Goal: Book appointment/travel/reservation

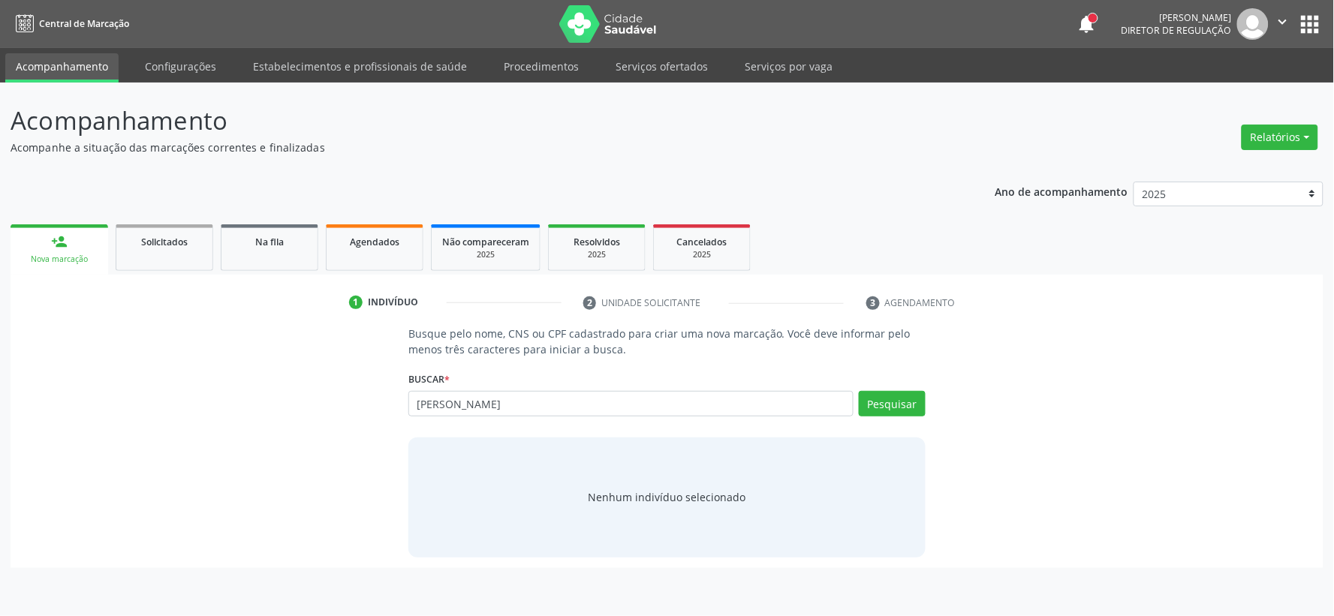
type input "[PERSON_NAME]"
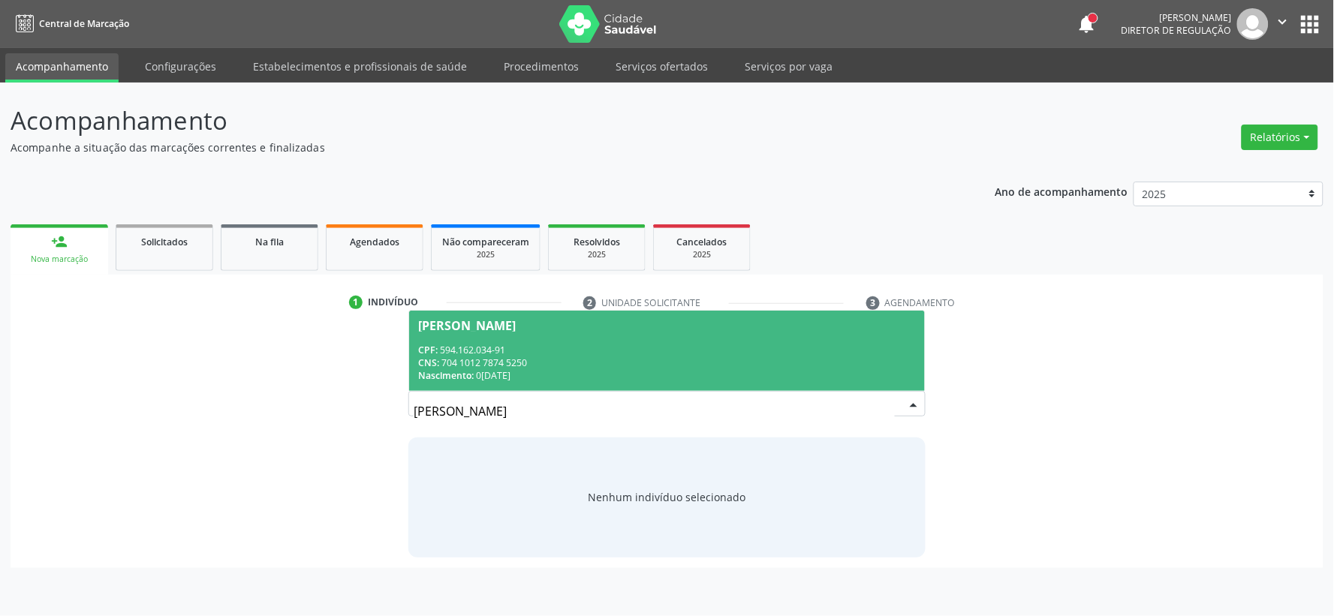
click at [616, 368] on div "CNS: 704 1012 7874 5250" at bounding box center [667, 363] width 498 height 13
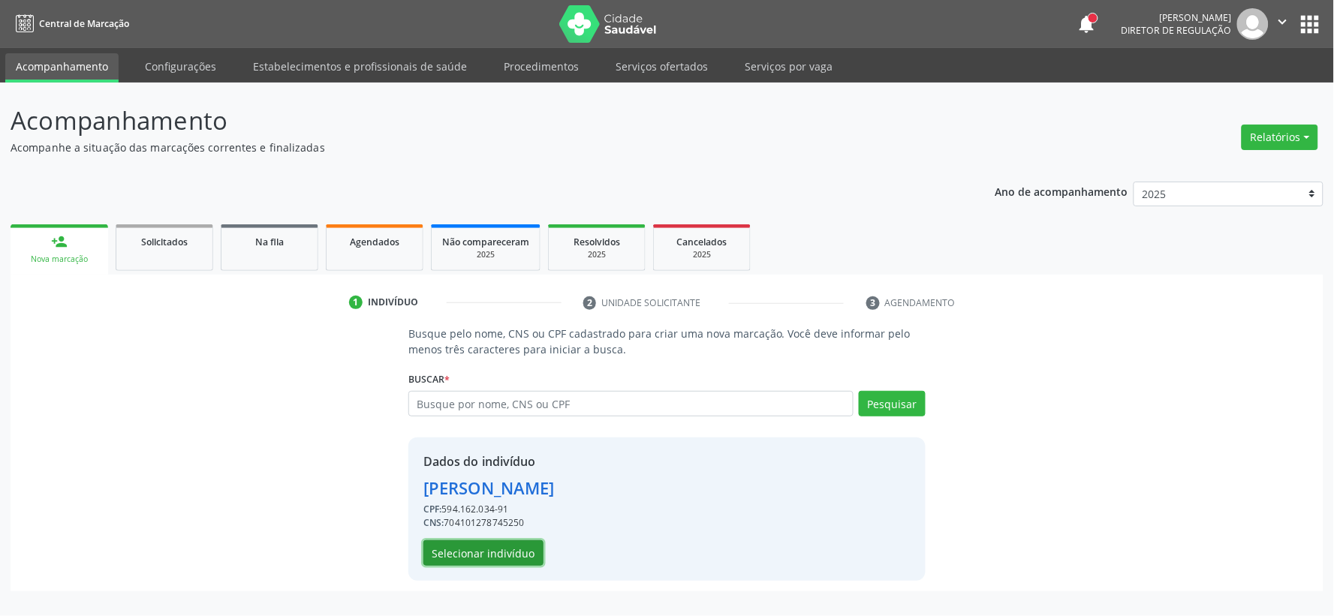
click at [519, 556] on button "Selecionar indivíduo" at bounding box center [483, 553] width 120 height 26
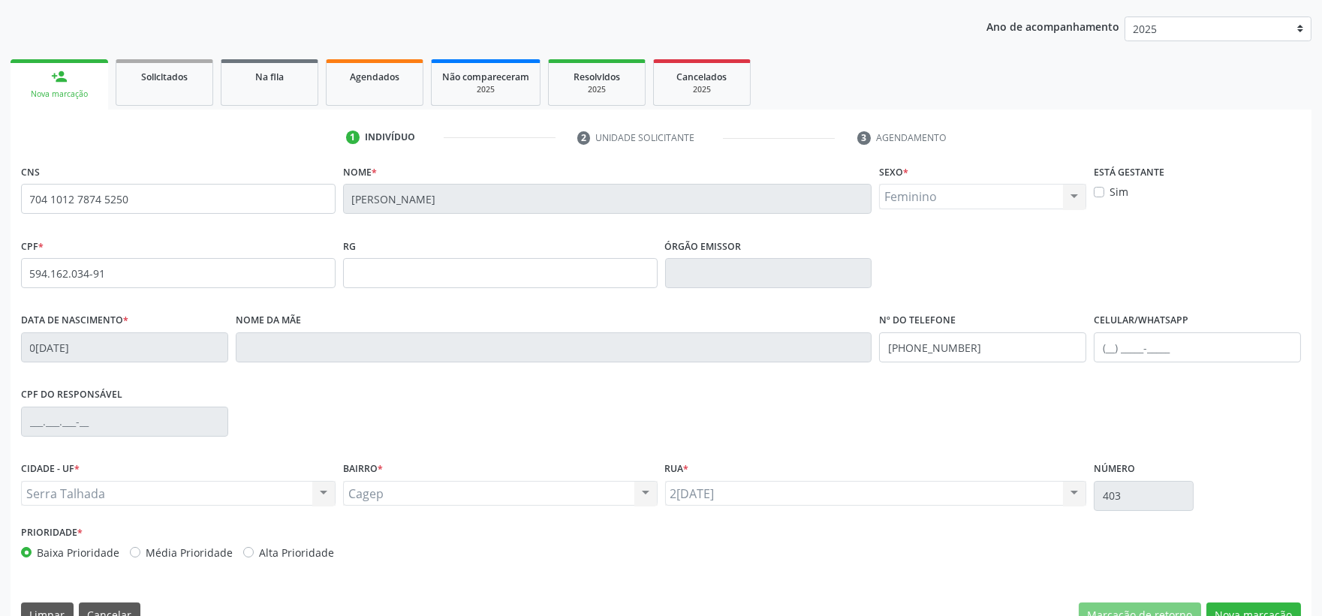
scroll to position [197, 0]
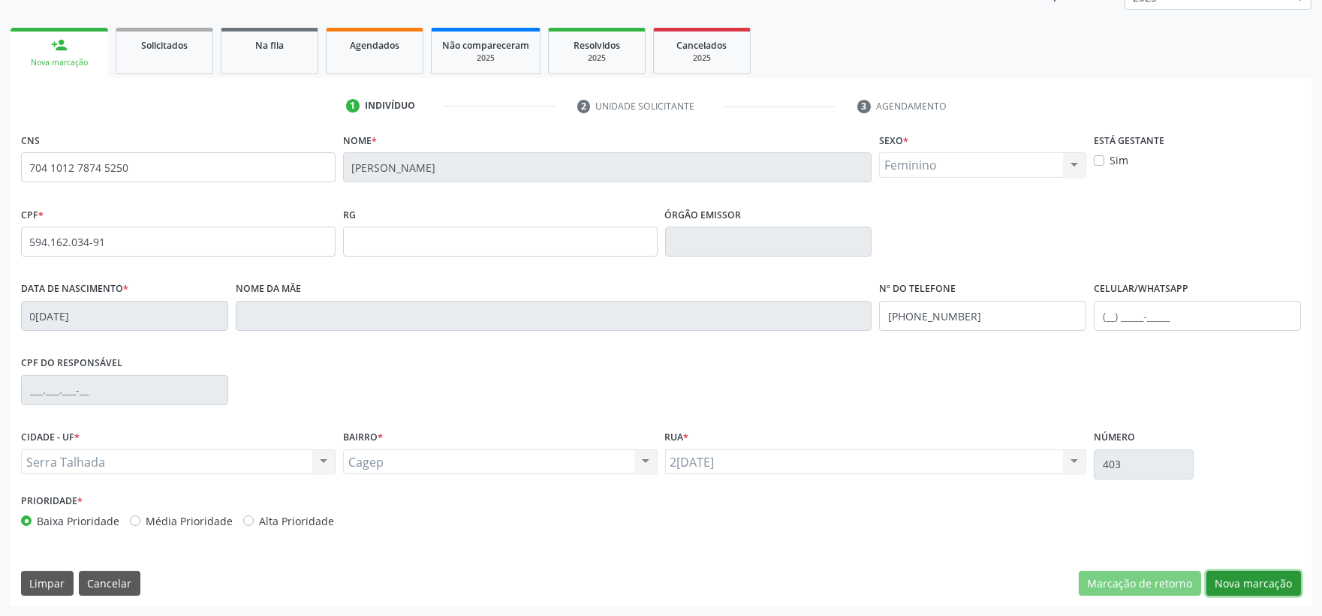
click at [1227, 579] on button "Nova marcação" at bounding box center [1253, 584] width 95 height 26
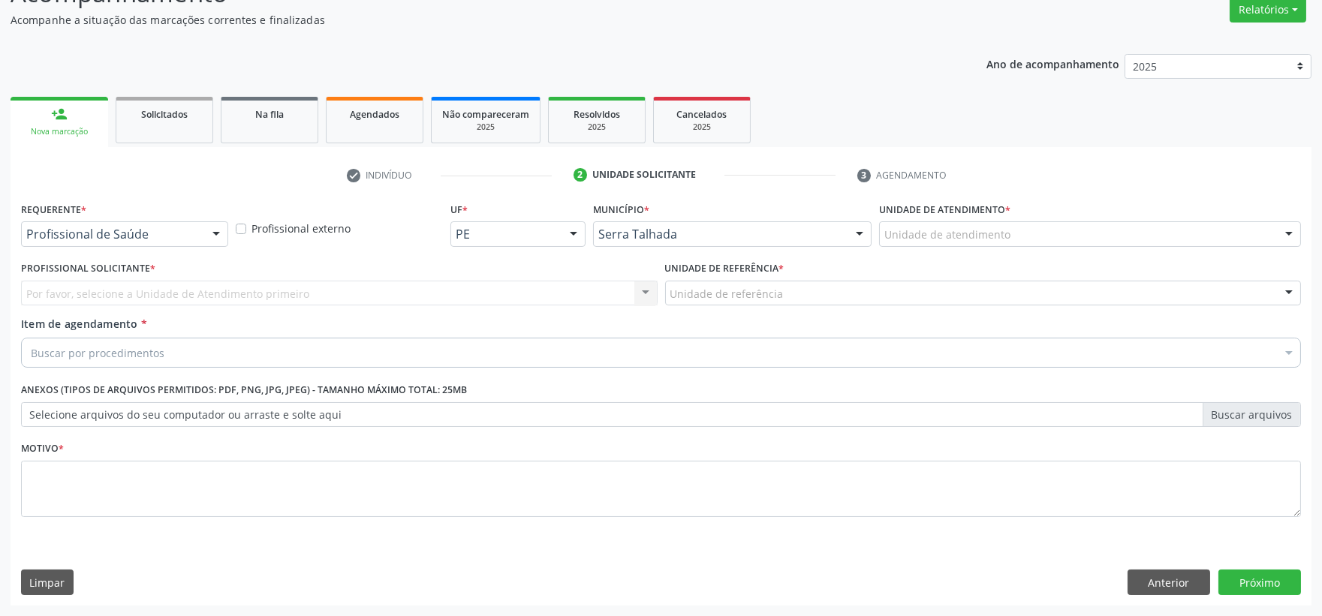
click at [208, 235] on div at bounding box center [216, 235] width 23 height 26
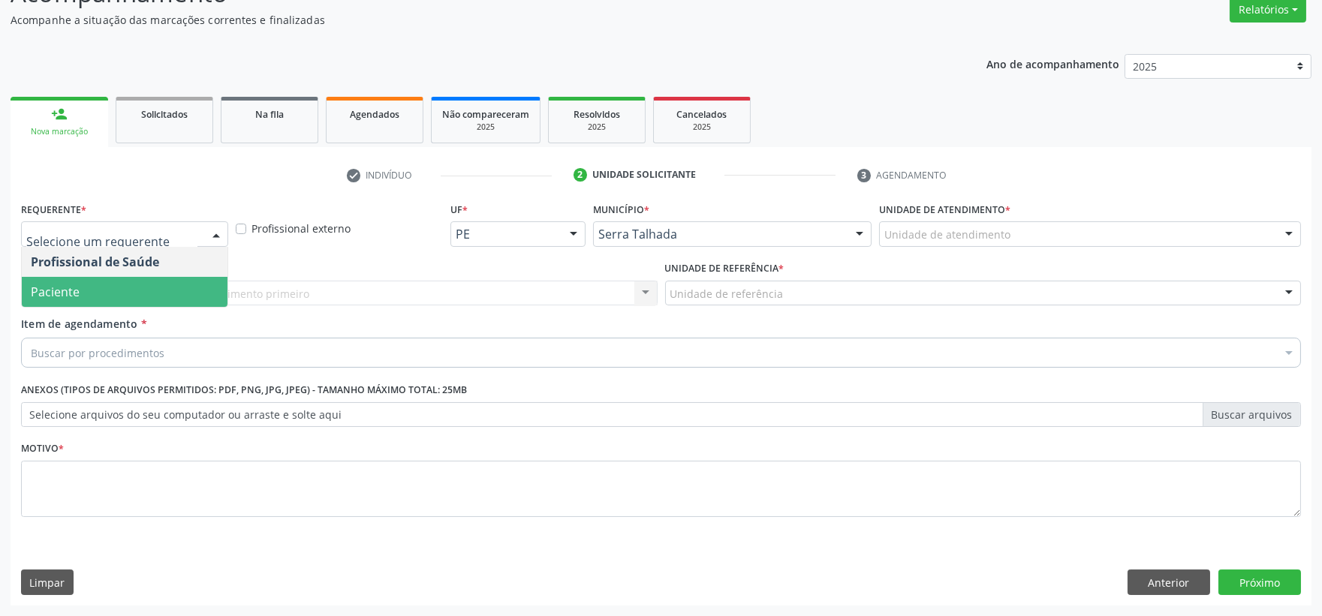
click at [183, 287] on span "Paciente" at bounding box center [125, 292] width 206 height 30
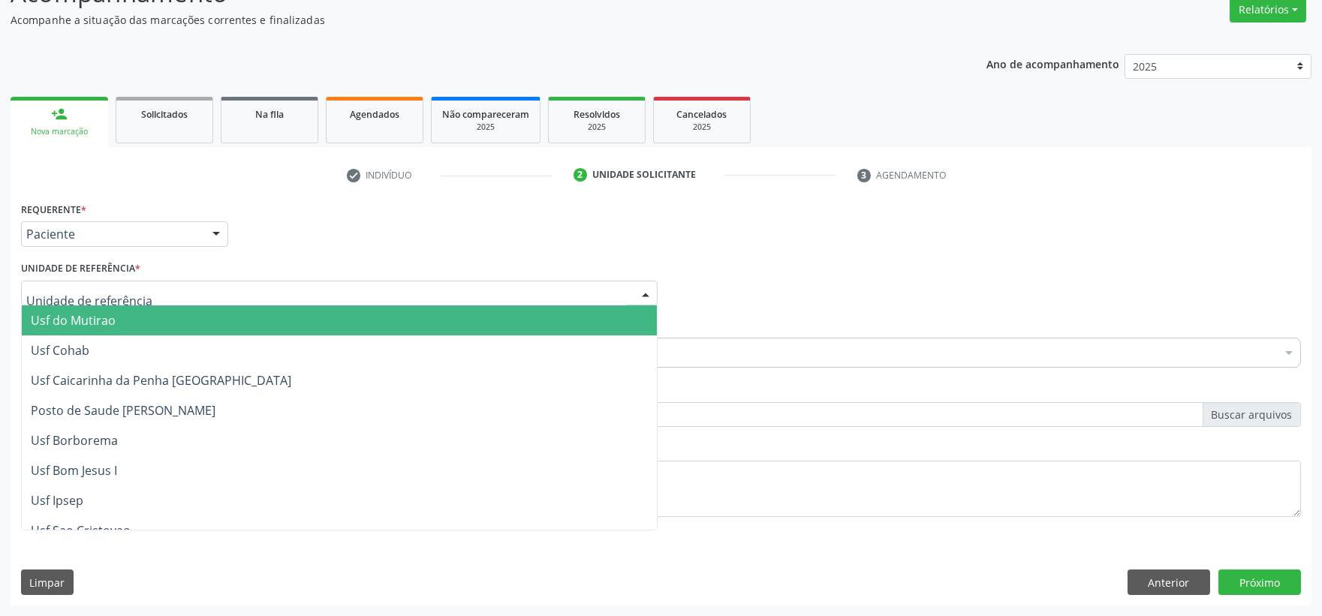
click at [223, 291] on div at bounding box center [339, 294] width 637 height 26
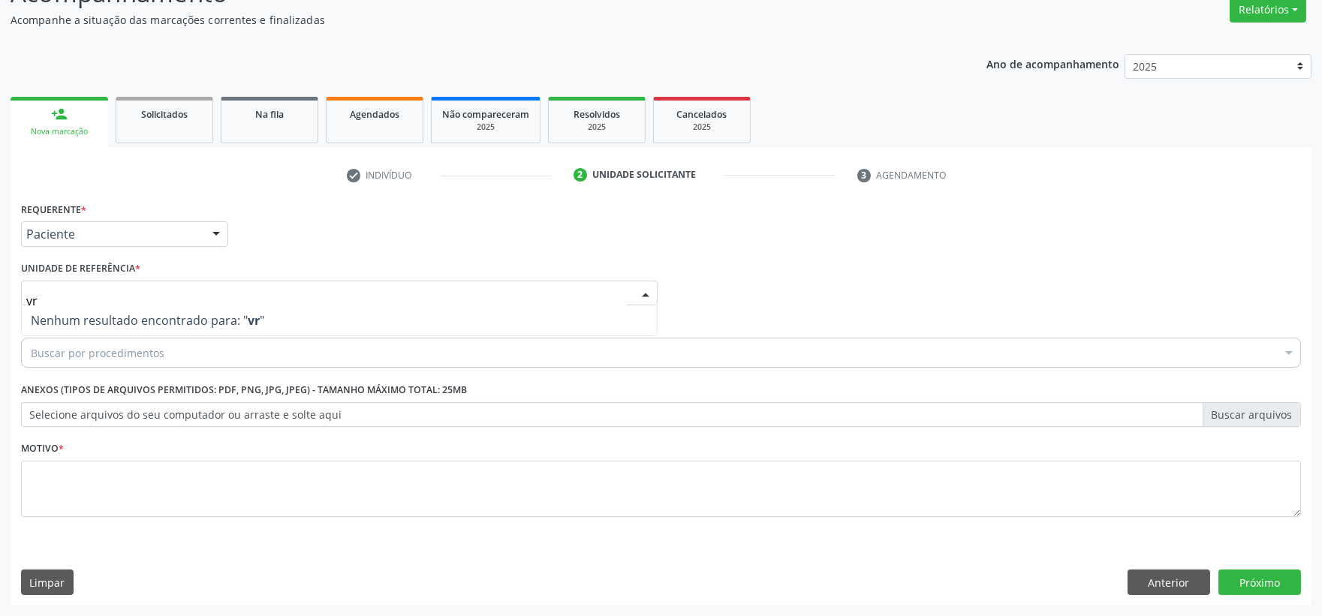
type input "v"
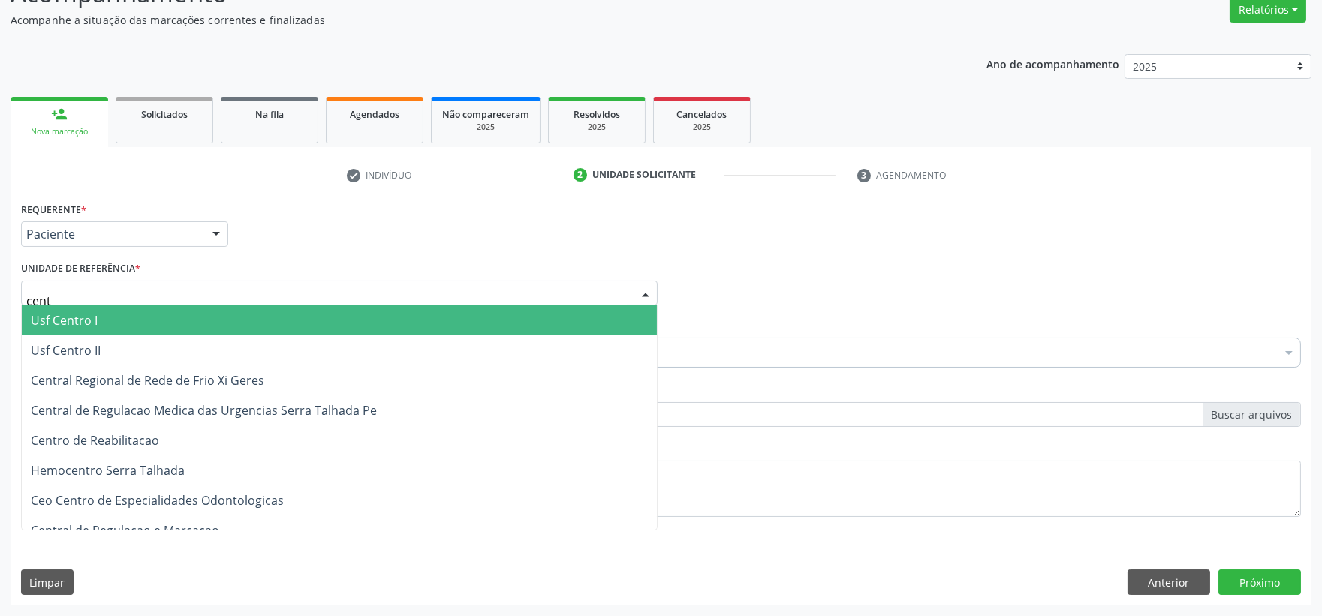
type input "centr"
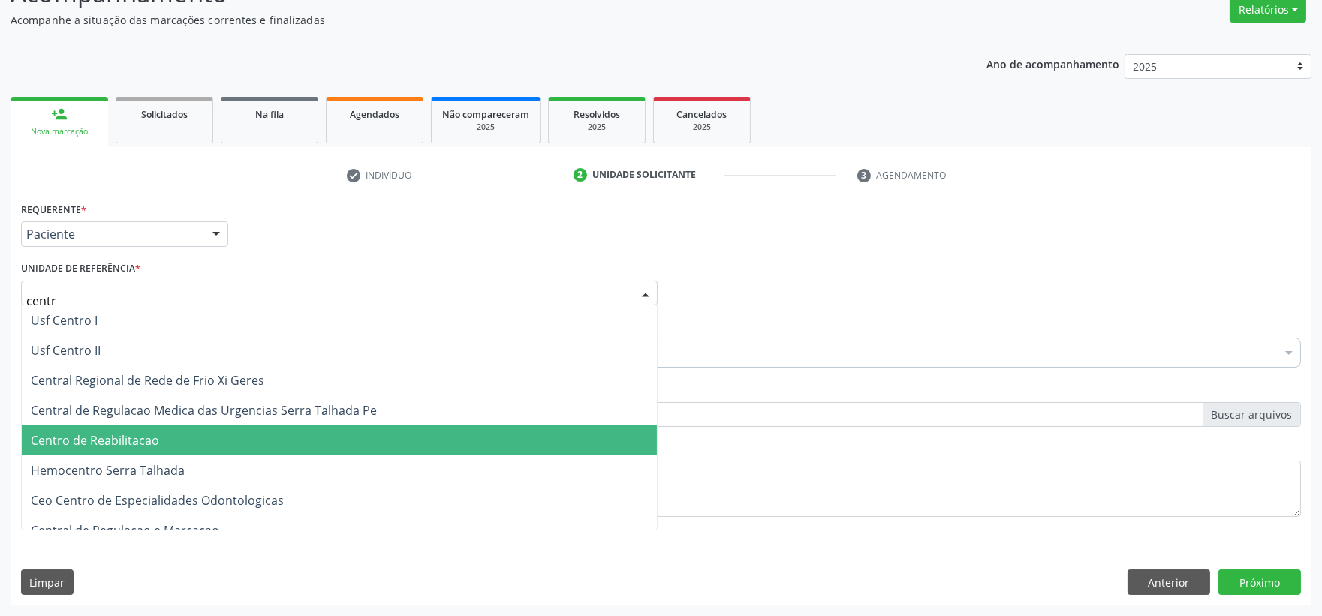
click at [140, 435] on span "Centro de Reabilitacao" at bounding box center [95, 440] width 128 height 17
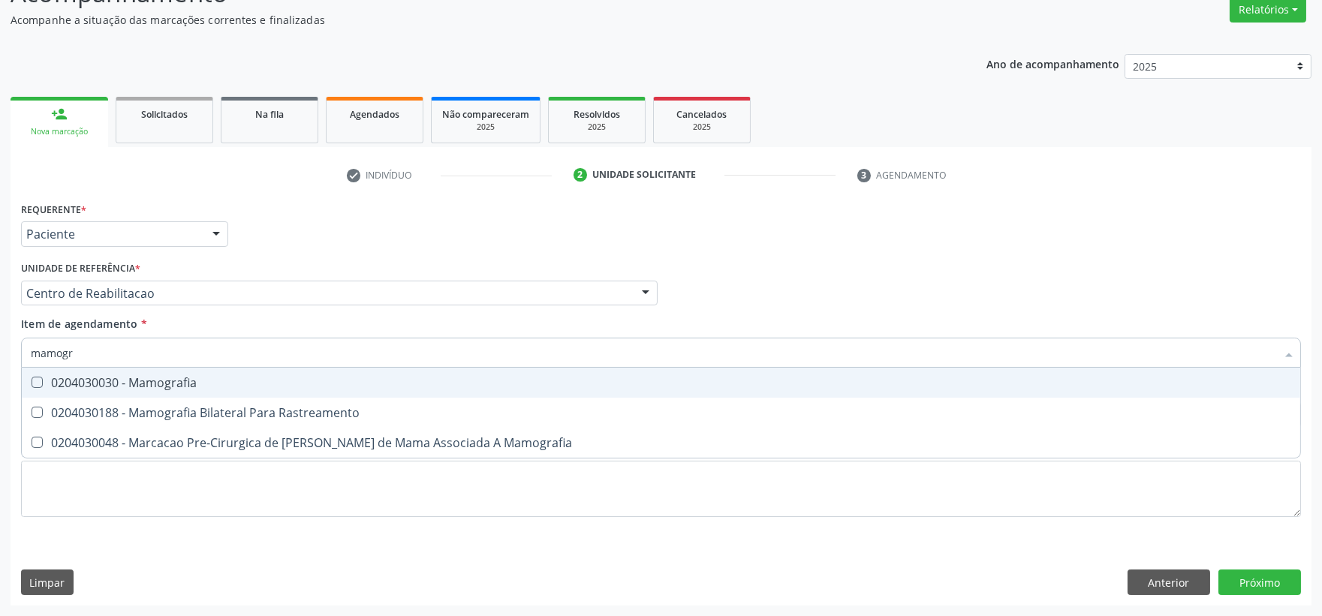
type input "mamogra"
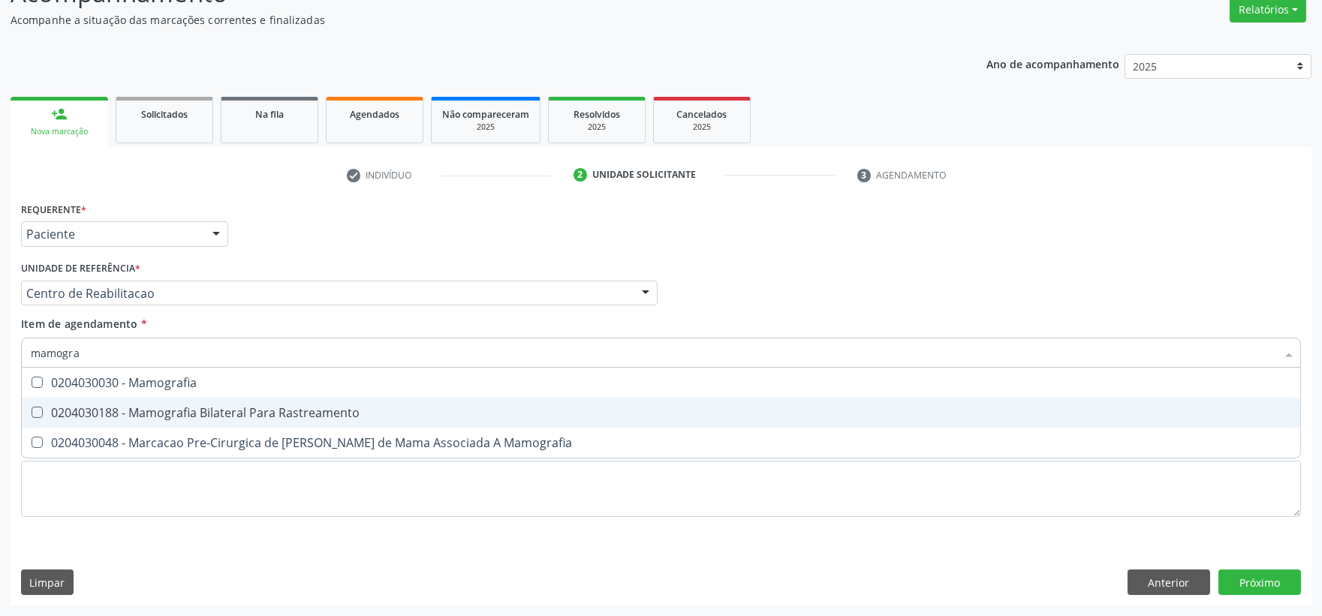
click at [208, 408] on div "0204030188 - Mamografia Bilateral Para Rastreamento" at bounding box center [661, 413] width 1260 height 12
checkbox Rastreamento "true"
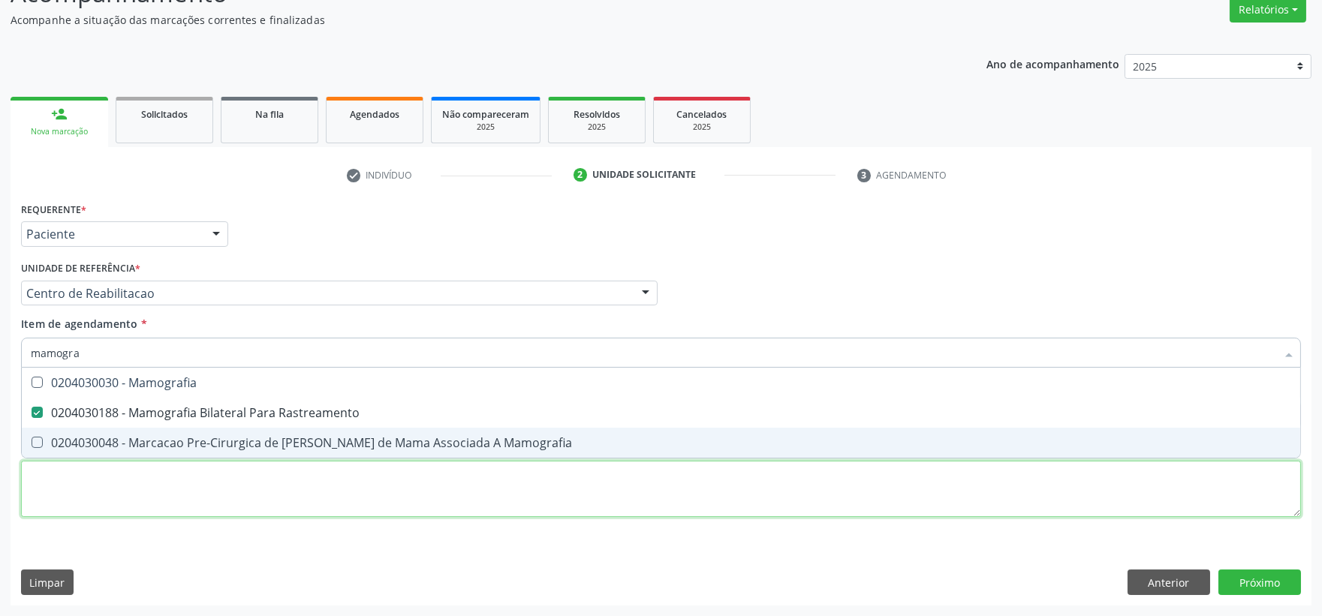
click at [189, 489] on div "Requerente * Paciente Profissional de Saúde Paciente Nenhum resultado encontrad…" at bounding box center [661, 368] width 1280 height 340
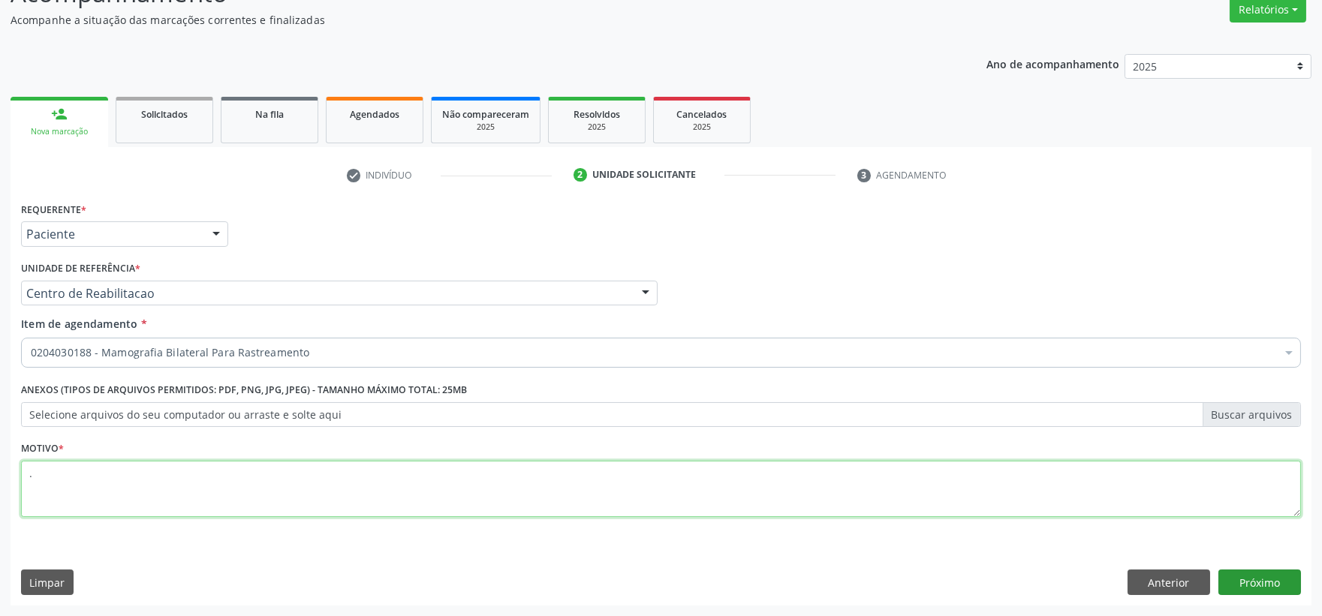
type textarea "."
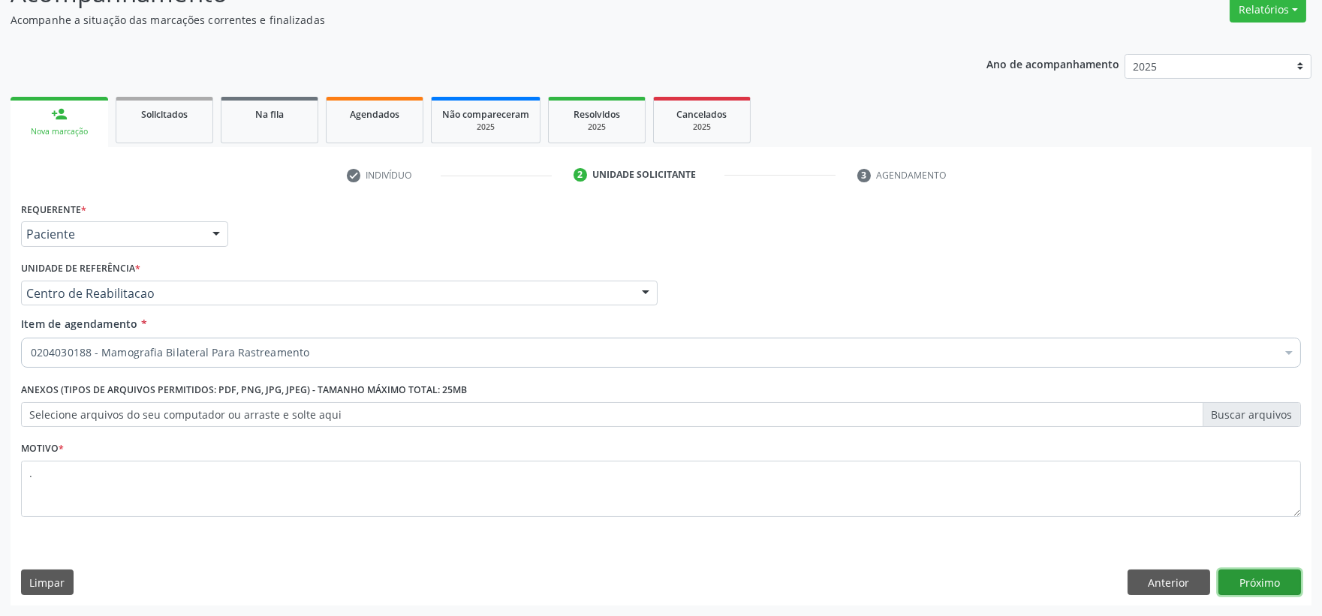
click at [1233, 579] on button "Próximo" at bounding box center [1259, 583] width 83 height 26
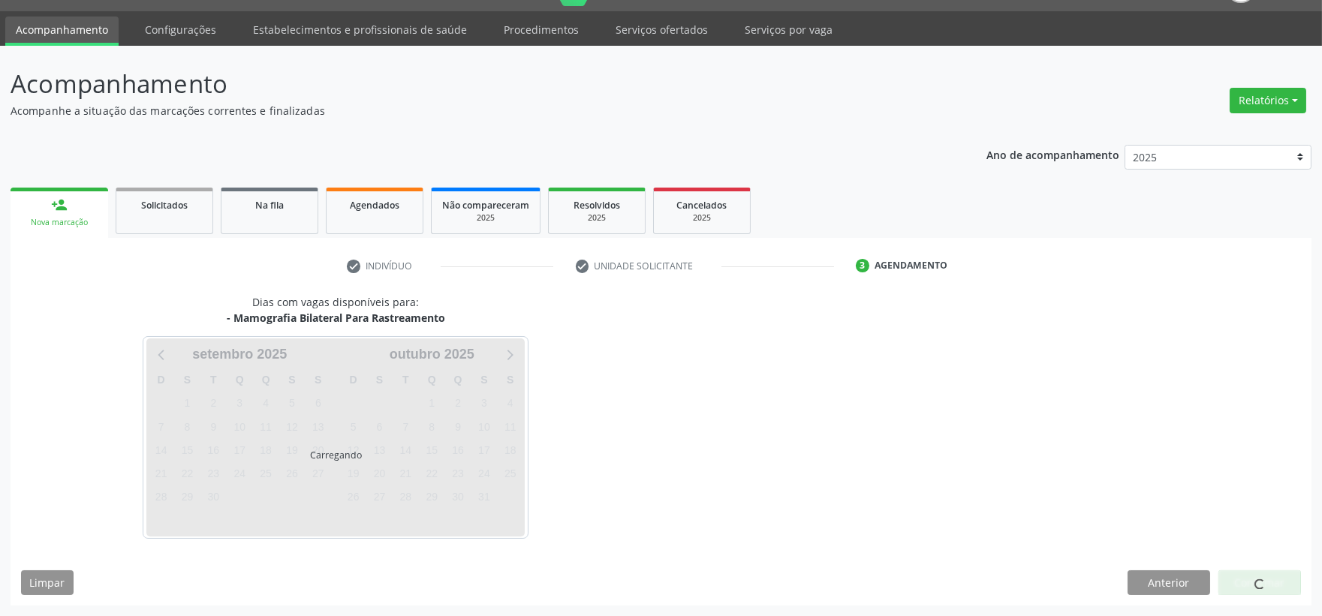
scroll to position [36, 0]
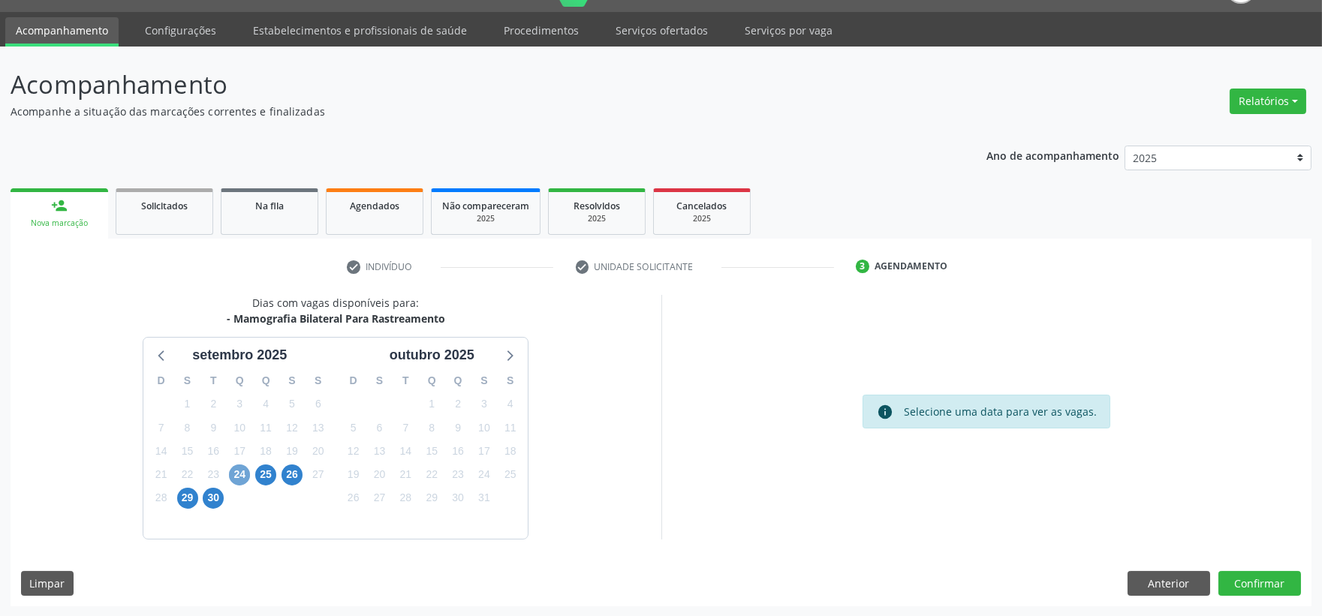
click at [236, 474] on span "24" at bounding box center [239, 475] width 21 height 21
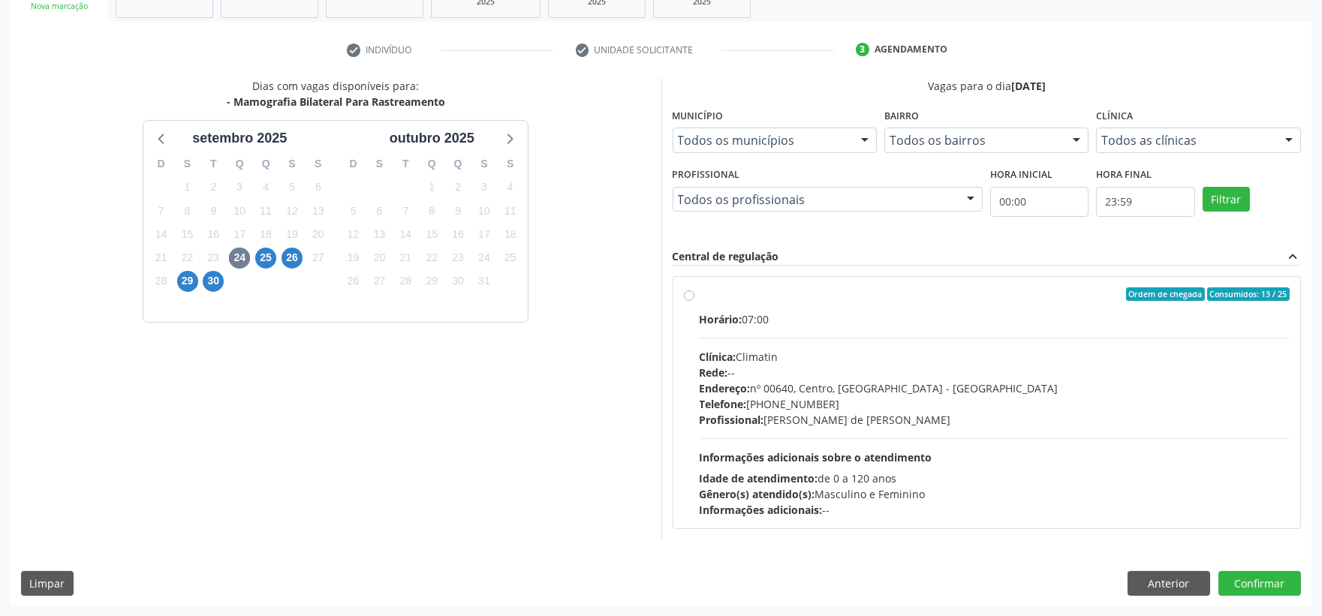
click at [726, 405] on span "Telefone:" at bounding box center [723, 404] width 47 height 14
click at [694, 301] on input "Ordem de chegada Consumidos: 13 / 25 Horário: 07:00 Clínica: Climatin Rede: -- …" at bounding box center [689, 295] width 11 height 14
radio input "true"
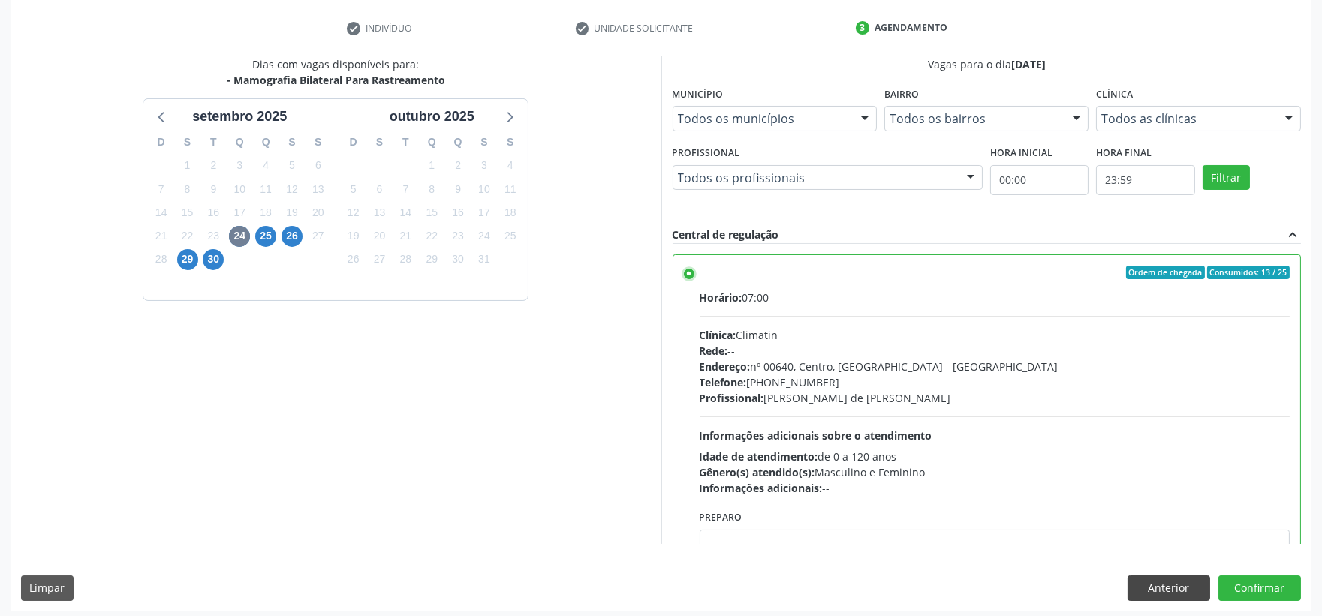
scroll to position [280, 0]
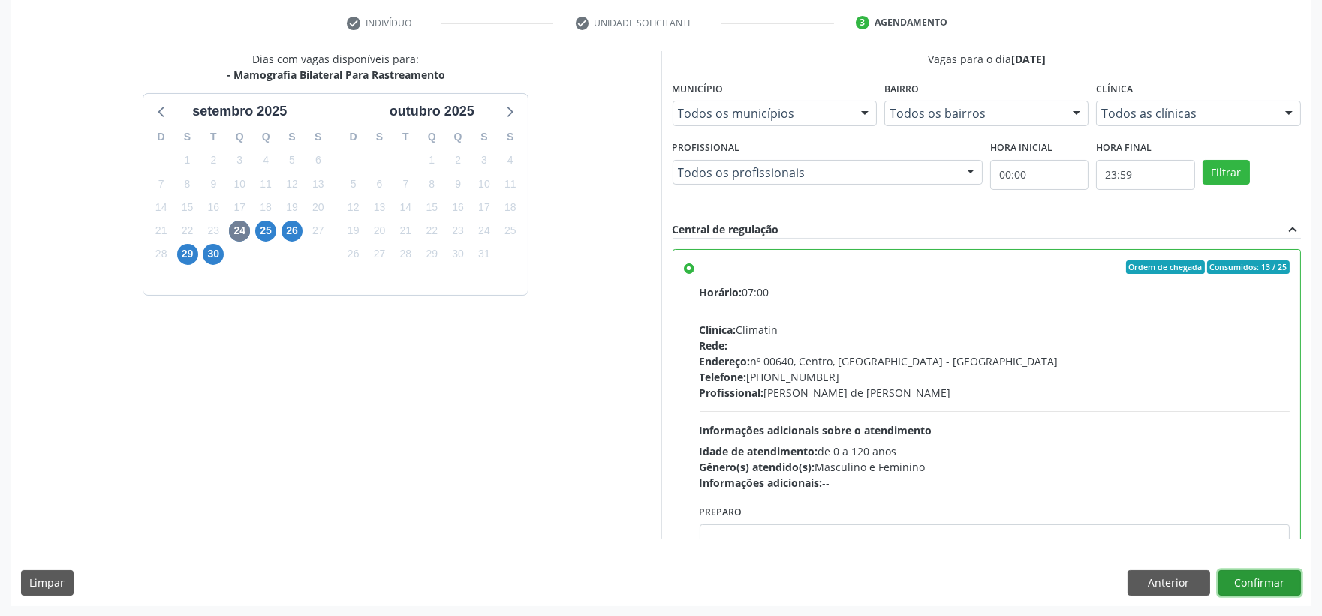
click at [1227, 582] on button "Confirmar" at bounding box center [1259, 584] width 83 height 26
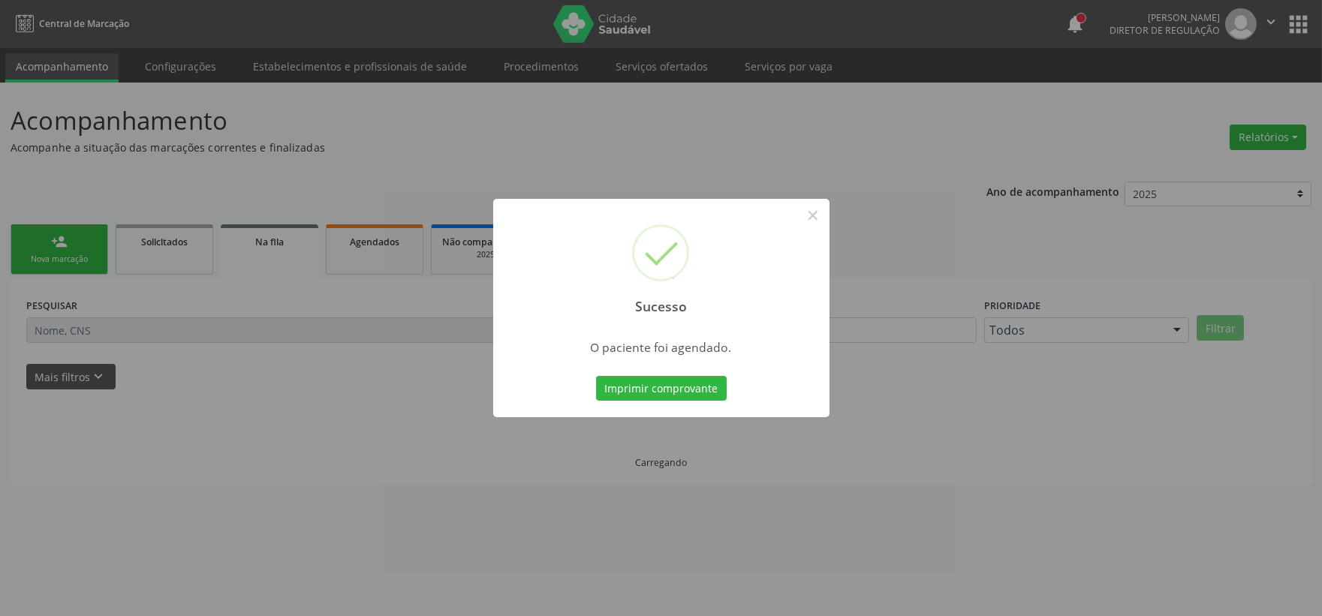
scroll to position [0, 0]
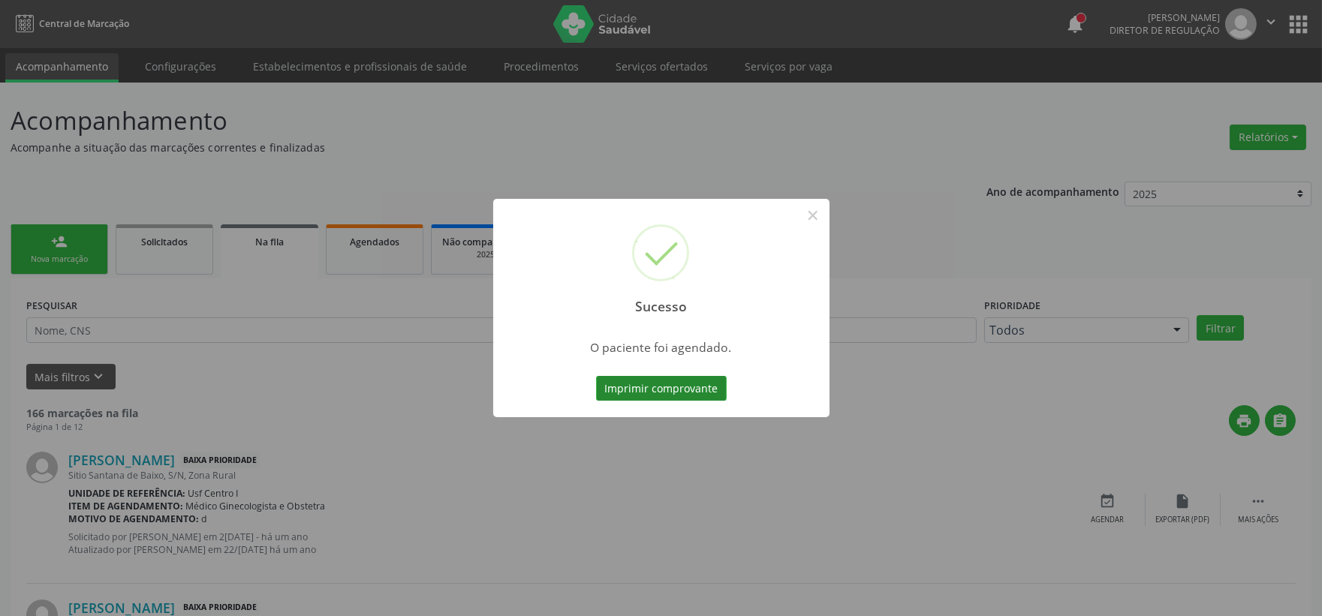
click at [710, 383] on button "Imprimir comprovante" at bounding box center [661, 389] width 131 height 26
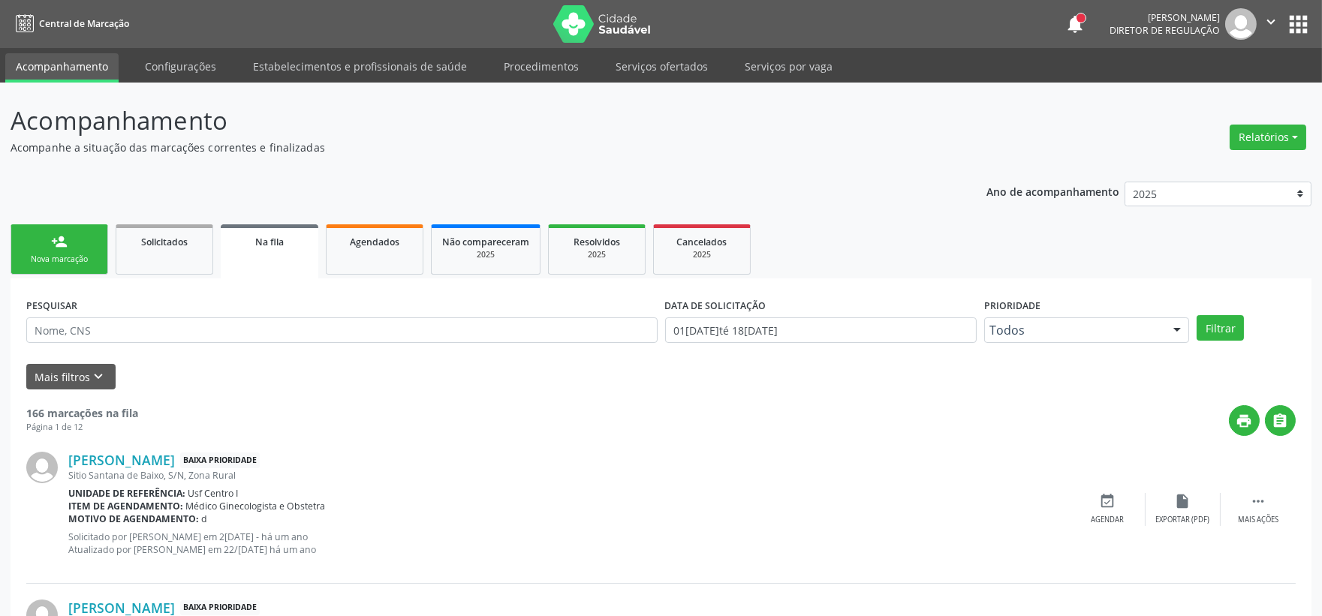
click at [83, 260] on div "Nova marcação" at bounding box center [59, 259] width 75 height 11
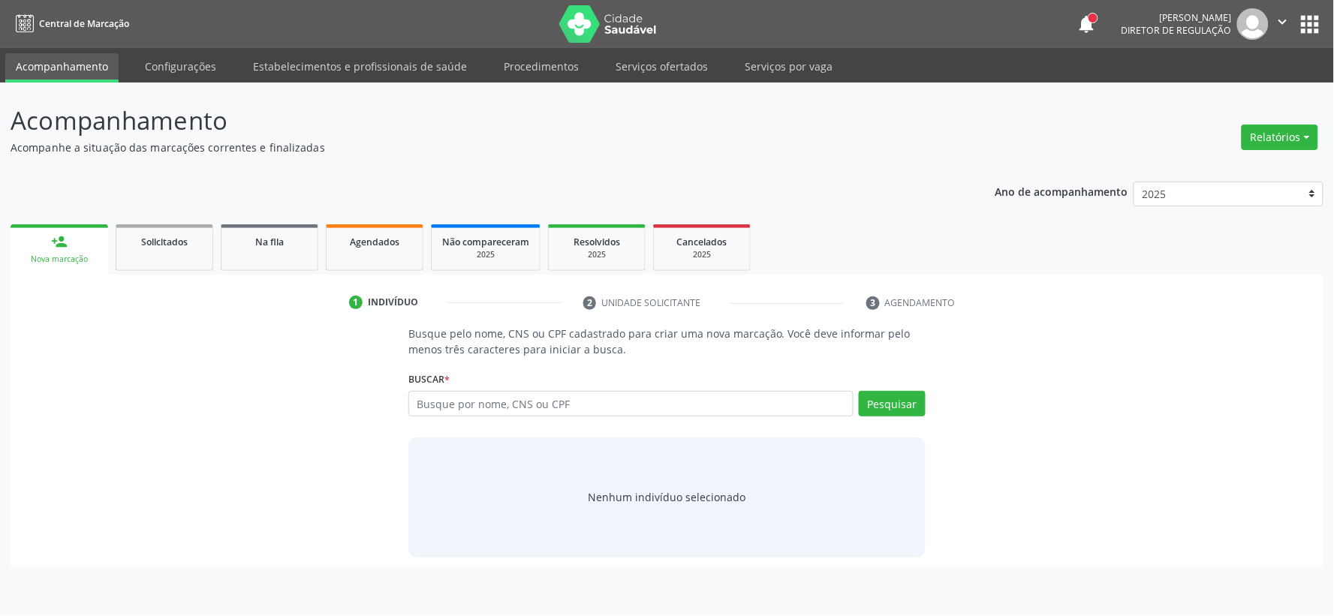
click at [1290, 19] on icon "" at bounding box center [1283, 22] width 17 height 17
click at [1276, 94] on link "Sair" at bounding box center [1245, 91] width 104 height 21
